Goal: Task Accomplishment & Management: Manage account settings

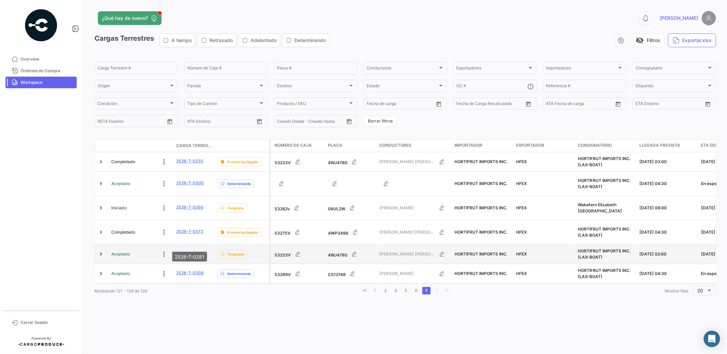
click at [198, 251] on link "2526-T-0281" at bounding box center [189, 254] width 26 height 6
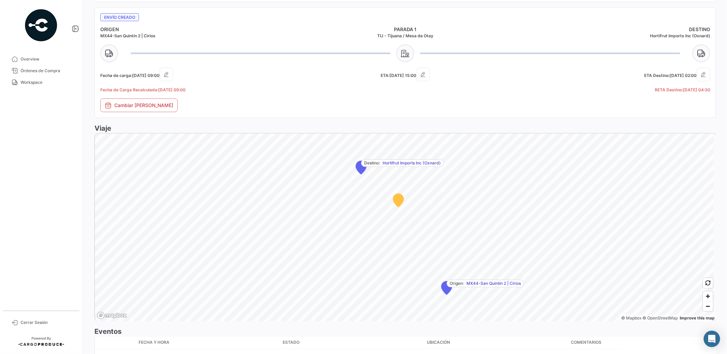
scroll to position [338, 0]
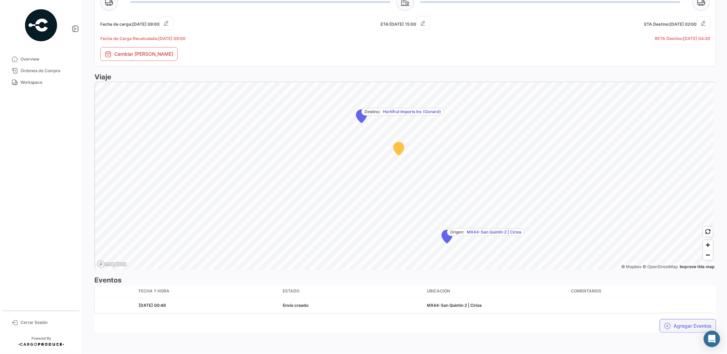
click at [679, 327] on button "Agregar Eventos" at bounding box center [688, 326] width 56 height 14
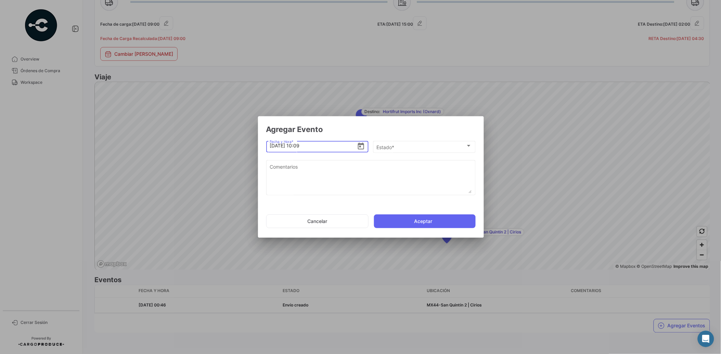
click at [361, 146] on icon "Open calendar" at bounding box center [361, 146] width 6 height 7
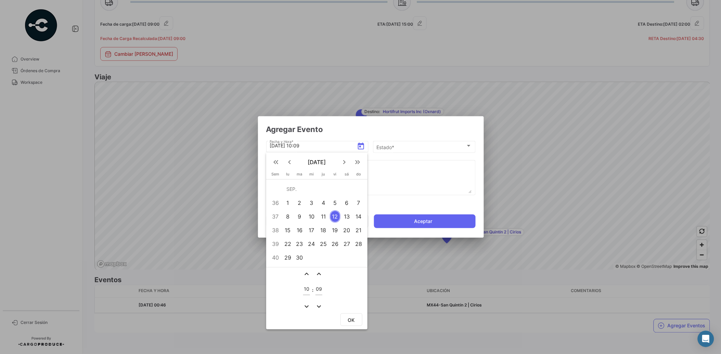
click at [305, 272] on mat-icon "expand_less" at bounding box center [307, 274] width 8 height 8
click at [306, 306] on mat-icon "expand_more" at bounding box center [307, 307] width 8 height 8
type input "09"
click at [354, 318] on span "OK" at bounding box center [351, 320] width 7 height 6
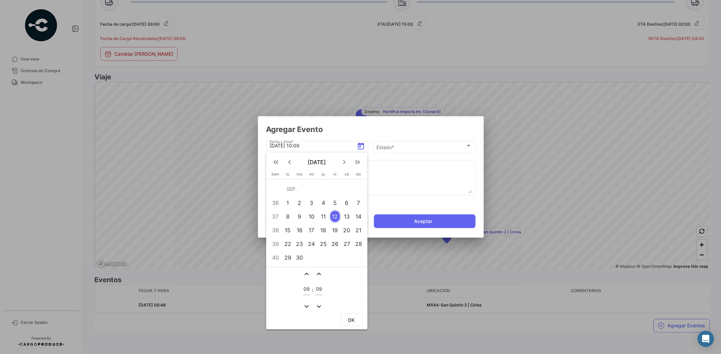
type input "[DATE] 09:09"
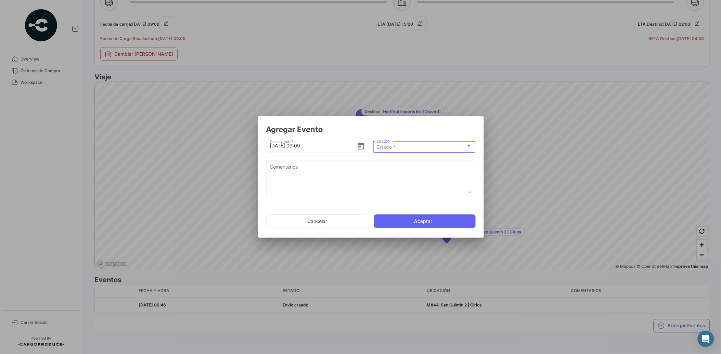
click at [402, 149] on div "Estado *" at bounding box center [421, 147] width 89 height 6
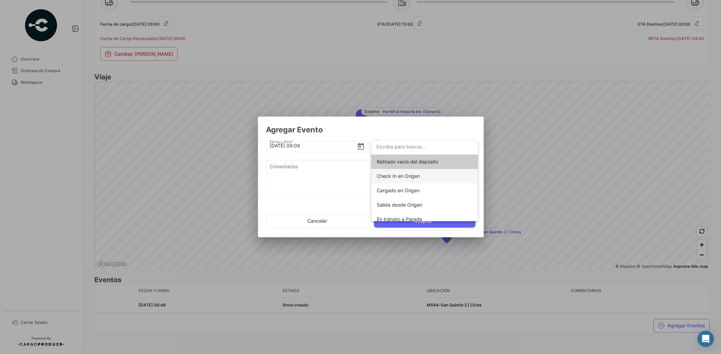
click at [408, 174] on span "Check In en Origen" at bounding box center [398, 176] width 43 height 6
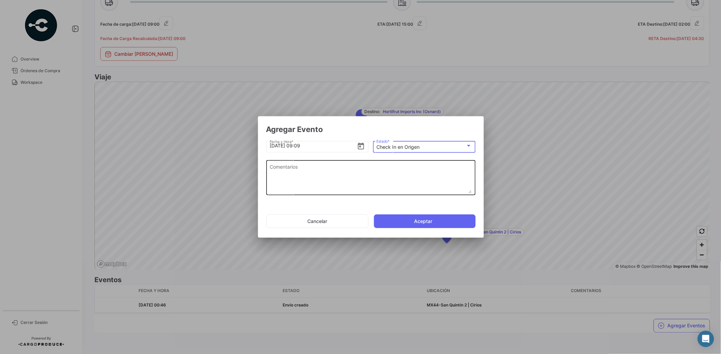
click at [369, 169] on textarea "Comentarios" at bounding box center [371, 178] width 202 height 30
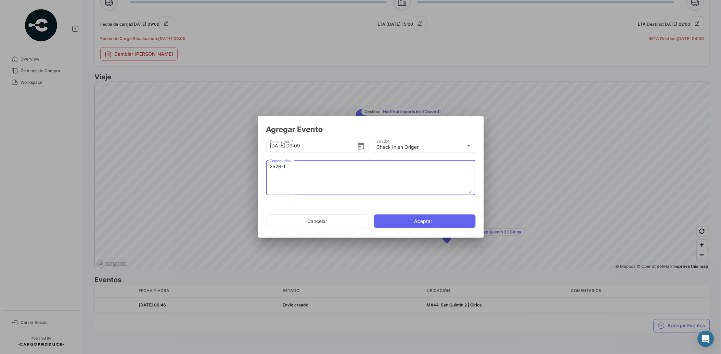
drag, startPoint x: 296, startPoint y: 168, endPoint x: 228, endPoint y: 166, distance: 68.1
click at [228, 166] on div "Agregar Evento [DATE] 09:09 Fecha y Hora * Check In en Origen Estado * 2526-T C…" at bounding box center [360, 177] width 721 height 354
paste textarea "-0281"
type textarea "2526-T-0281"
click at [432, 218] on button "Aceptar" at bounding box center [425, 222] width 102 height 14
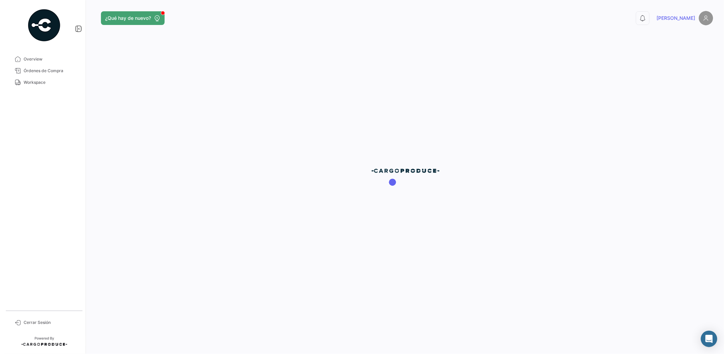
scroll to position [0, 0]
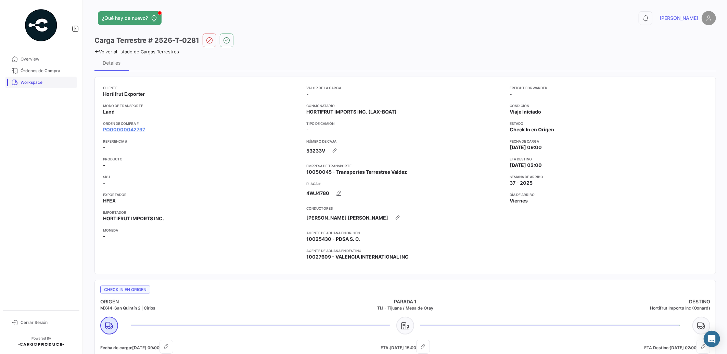
click at [50, 85] on span "Workspace" at bounding box center [47, 82] width 53 height 6
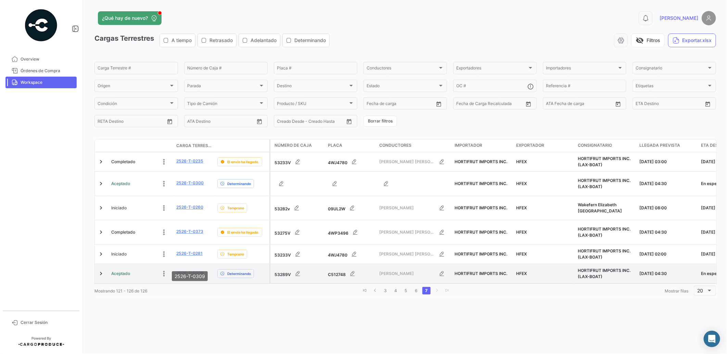
click at [196, 270] on link "2526-T-0309" at bounding box center [189, 273] width 27 height 6
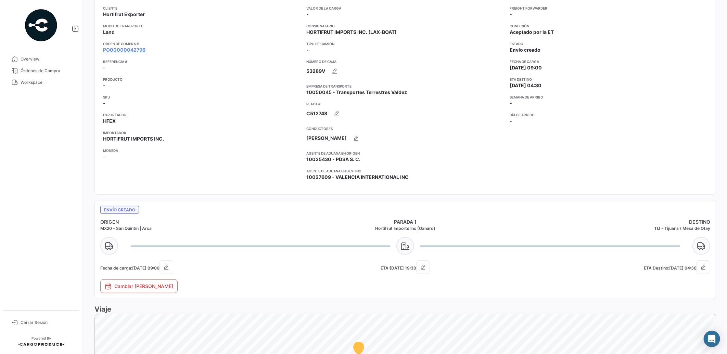
scroll to position [326, 0]
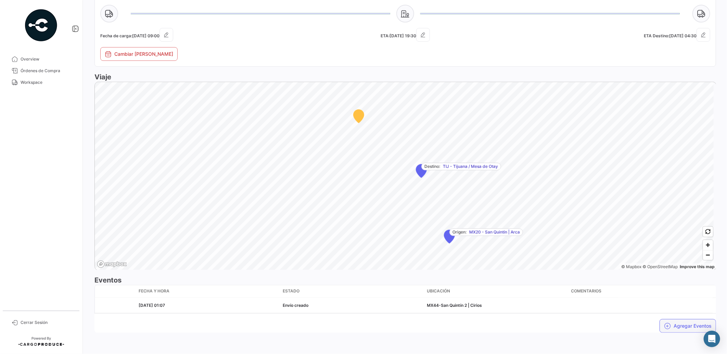
click at [674, 326] on button "Agregar Eventos" at bounding box center [688, 326] width 56 height 14
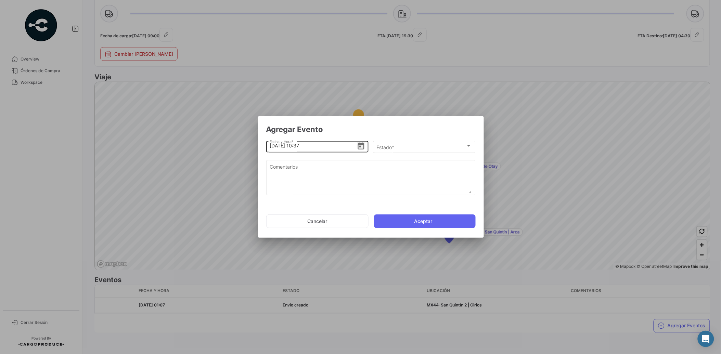
click at [361, 147] on icon "Open calendar" at bounding box center [361, 146] width 8 height 8
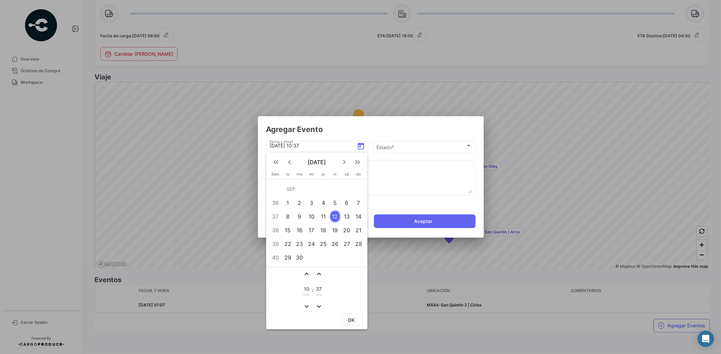
click at [306, 303] on mat-icon "expand_more" at bounding box center [307, 307] width 8 height 8
click at [306, 272] on mat-icon "expand_less" at bounding box center [307, 274] width 8 height 8
click at [305, 273] on mat-icon "expand_less" at bounding box center [307, 274] width 8 height 8
click at [306, 306] on mat-icon "expand_more" at bounding box center [307, 307] width 8 height 8
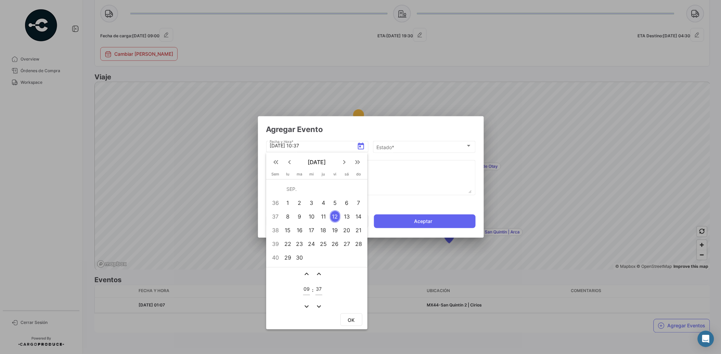
click at [306, 306] on mat-icon "expand_more" at bounding box center [307, 307] width 8 height 8
type input "08"
click at [317, 306] on mat-icon "expand_more" at bounding box center [319, 307] width 8 height 8
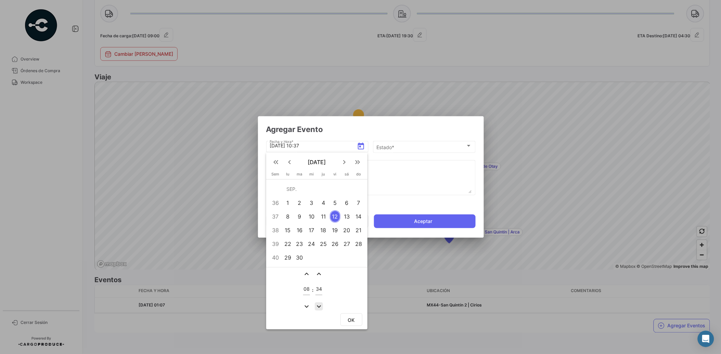
click at [317, 306] on mat-icon "expand_more" at bounding box center [319, 307] width 8 height 8
click at [318, 306] on mat-icon "expand_more" at bounding box center [319, 307] width 8 height 8
type input "30"
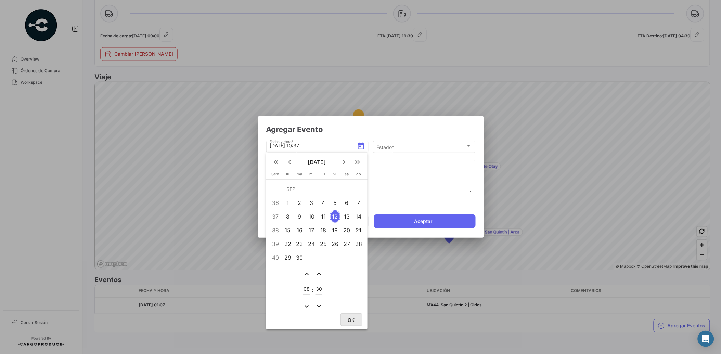
click at [348, 317] on span "OK" at bounding box center [351, 320] width 7 height 6
type input "[DATE] 08:30"
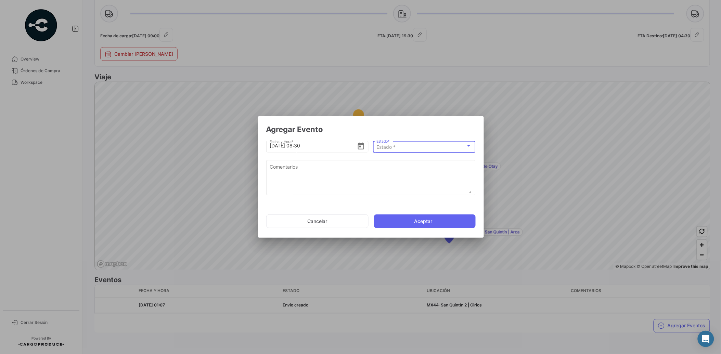
click at [395, 147] on span "Estado *" at bounding box center [386, 147] width 19 height 6
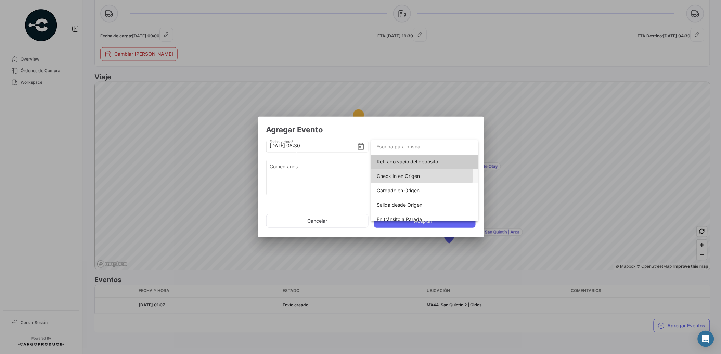
click at [399, 175] on span "Check In en Origen" at bounding box center [398, 176] width 43 height 6
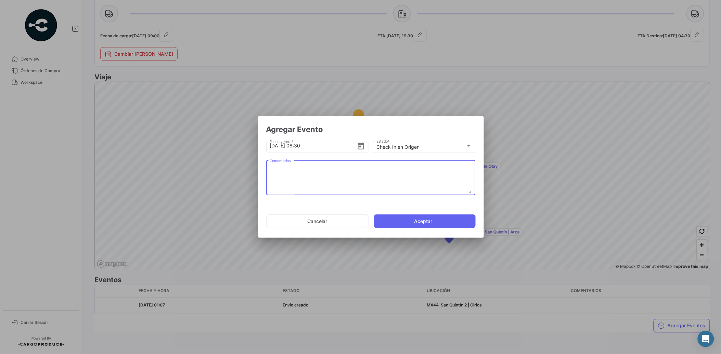
click at [346, 172] on textarea "Comentarios" at bounding box center [371, 178] width 202 height 30
drag, startPoint x: 305, startPoint y: 170, endPoint x: 228, endPoint y: 165, distance: 76.8
click at [228, 165] on div "Agregar Evento [DATE] 08:30 Fecha y Hora * Check In en Origen Estado * 2526-T C…" at bounding box center [360, 177] width 721 height 354
paste textarea "-0309"
type textarea "2526-T-0309"
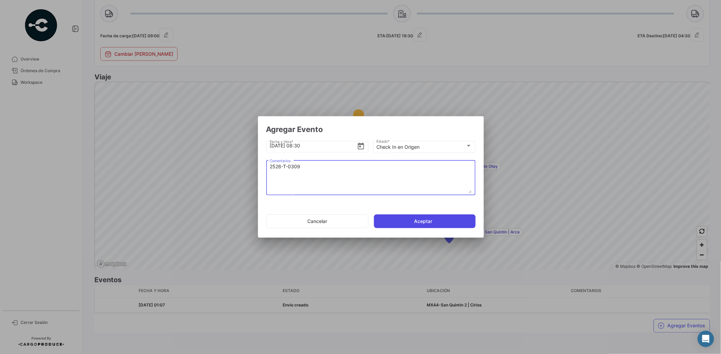
click at [433, 220] on button "Aceptar" at bounding box center [425, 222] width 102 height 14
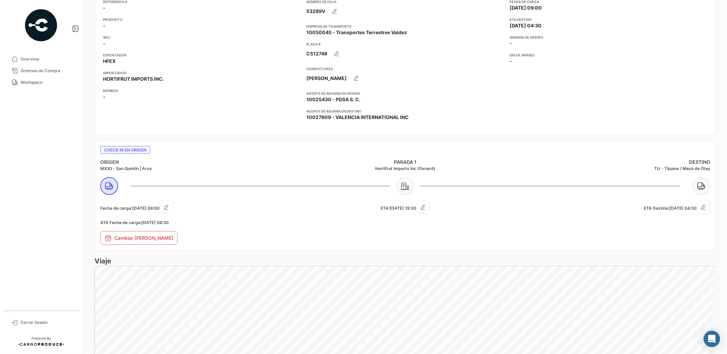
scroll to position [343, 0]
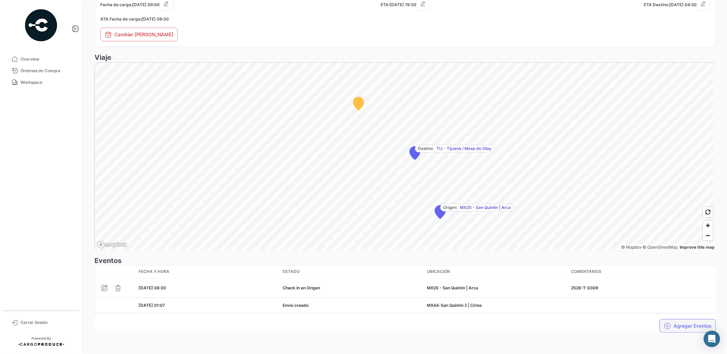
click at [672, 325] on button "Agregar Eventos" at bounding box center [688, 326] width 56 height 14
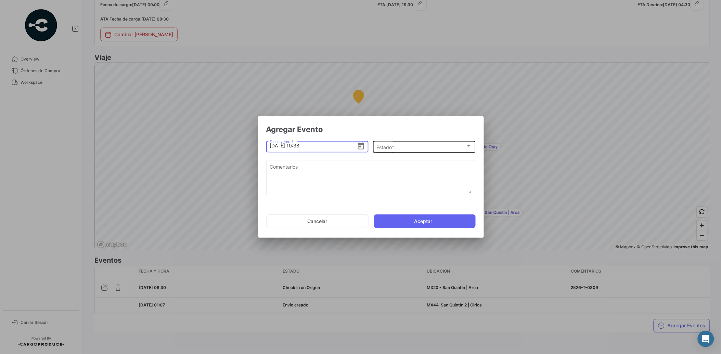
click at [399, 149] on div "Estado *" at bounding box center [421, 147] width 89 height 6
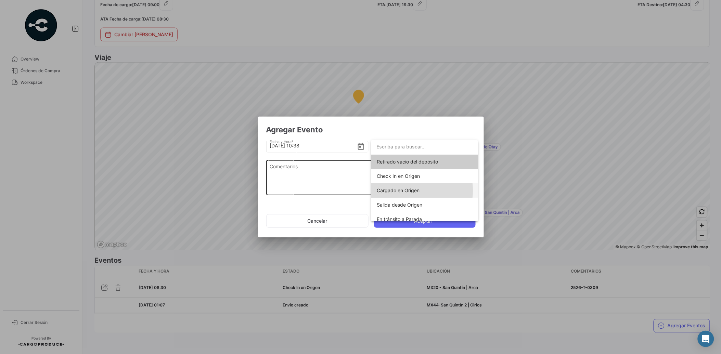
drag, startPoint x: 405, startPoint y: 191, endPoint x: 390, endPoint y: 190, distance: 14.4
click at [405, 191] on span "Cargado en Origen" at bounding box center [398, 191] width 43 height 6
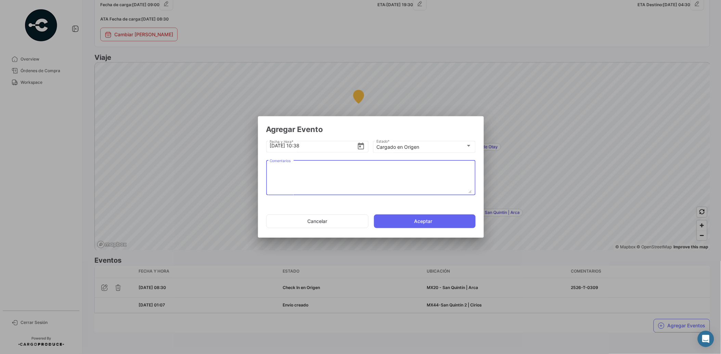
click at [370, 179] on textarea "Comentarios" at bounding box center [371, 178] width 202 height 30
paste textarea "2526-T-0309"
type textarea "2526-T-0309"
click at [360, 147] on icon "Open calendar" at bounding box center [361, 146] width 6 height 7
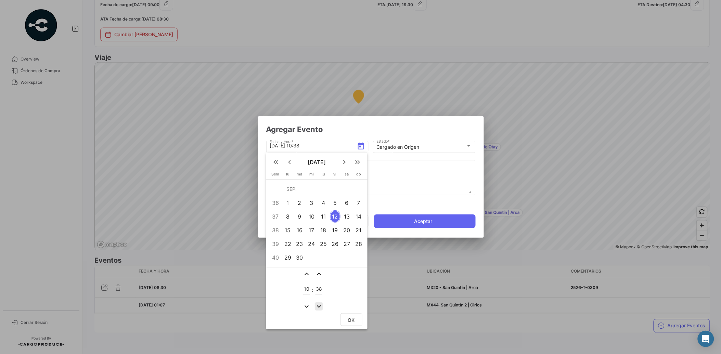
click at [316, 303] on mat-icon "expand_more" at bounding box center [319, 307] width 8 height 8
type input "36"
click at [352, 317] on span "OK" at bounding box center [351, 320] width 7 height 6
type input "[DATE] 10:36"
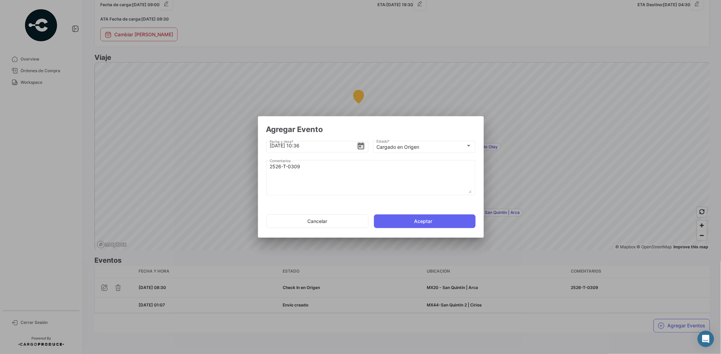
drag, startPoint x: 426, startPoint y: 220, endPoint x: 422, endPoint y: 219, distance: 4.0
click at [426, 220] on button "Aceptar" at bounding box center [425, 222] width 102 height 14
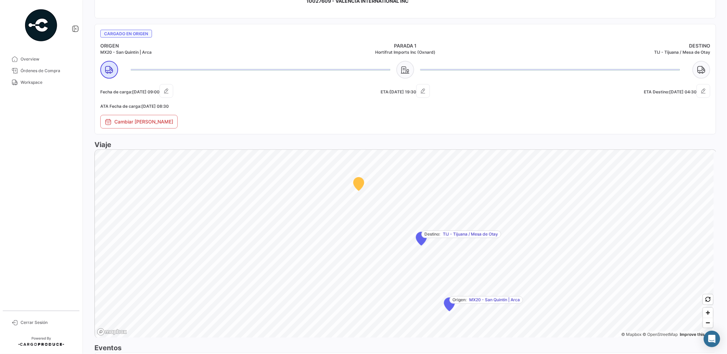
scroll to position [363, 0]
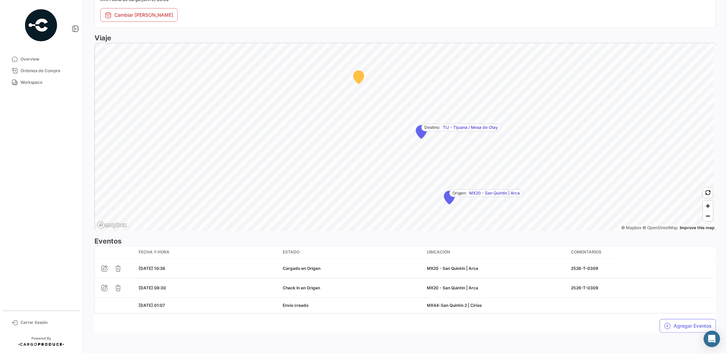
drag, startPoint x: 36, startPoint y: 82, endPoint x: 66, endPoint y: 2, distance: 85.7
click at [36, 82] on span "Workspace" at bounding box center [47, 82] width 53 height 6
